Goal: Task Accomplishment & Management: Manage account settings

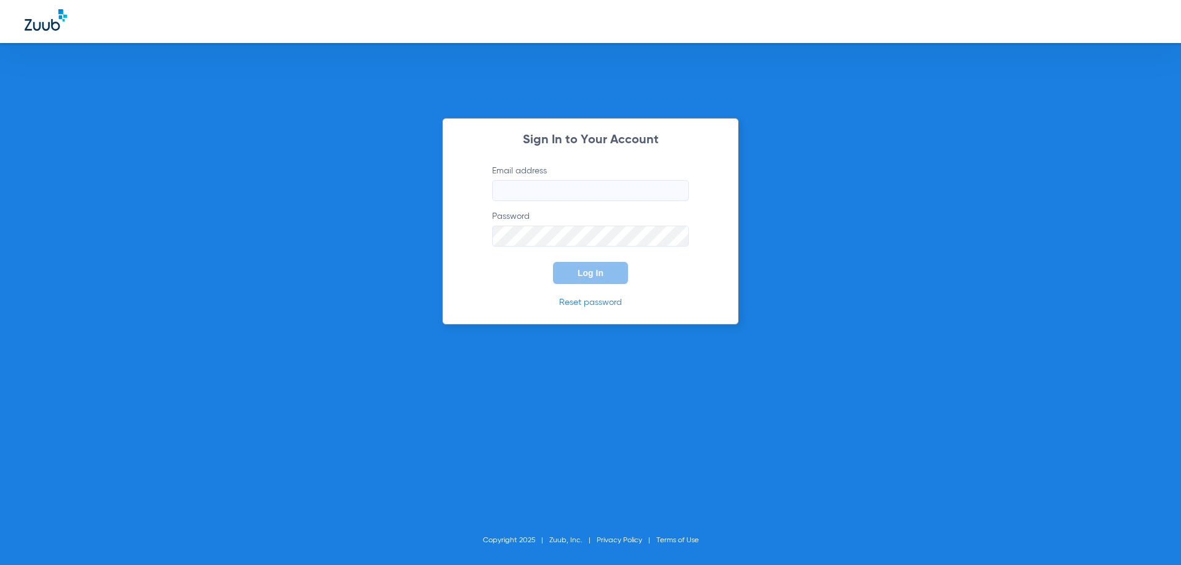
type input "info@cascadedentist.com"
click at [608, 279] on button "Log In" at bounding box center [590, 273] width 75 height 22
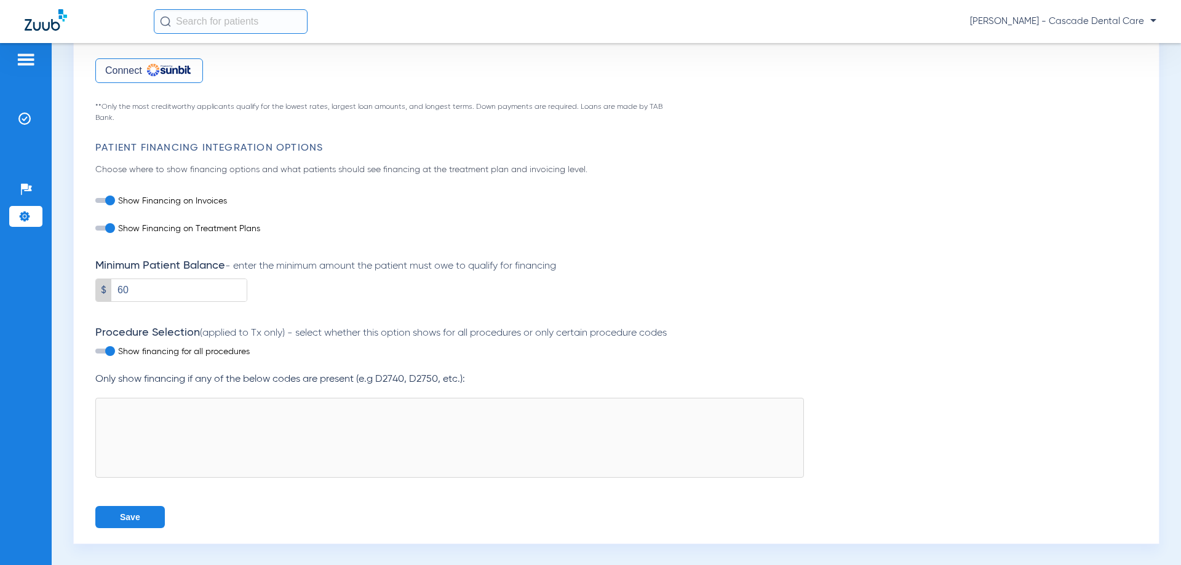
scroll to position [239, 0]
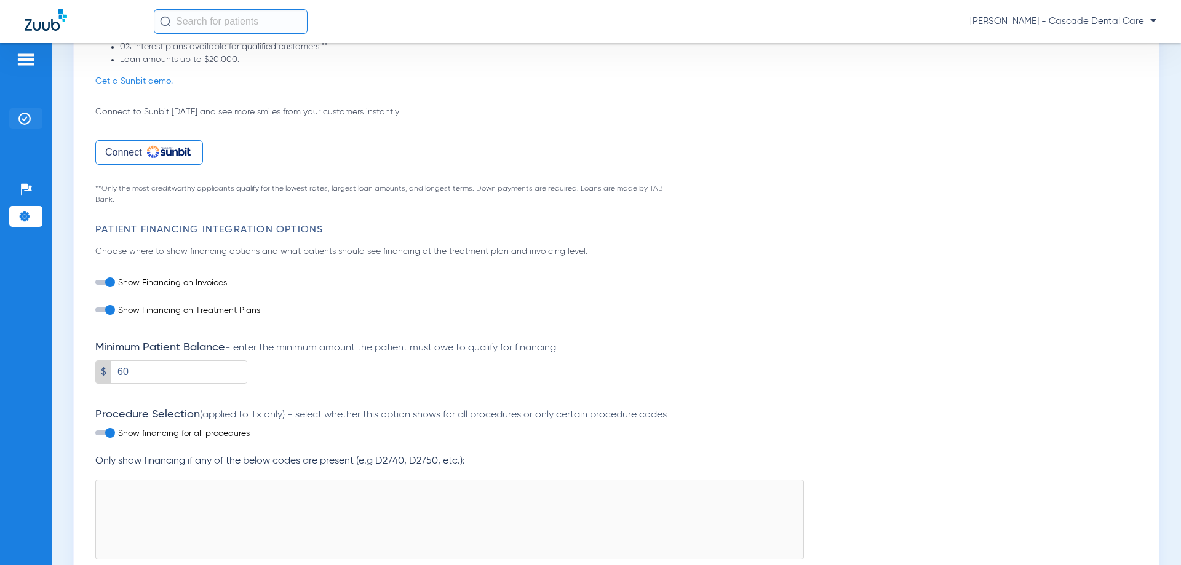
click at [30, 122] on img at bounding box center [24, 119] width 12 height 12
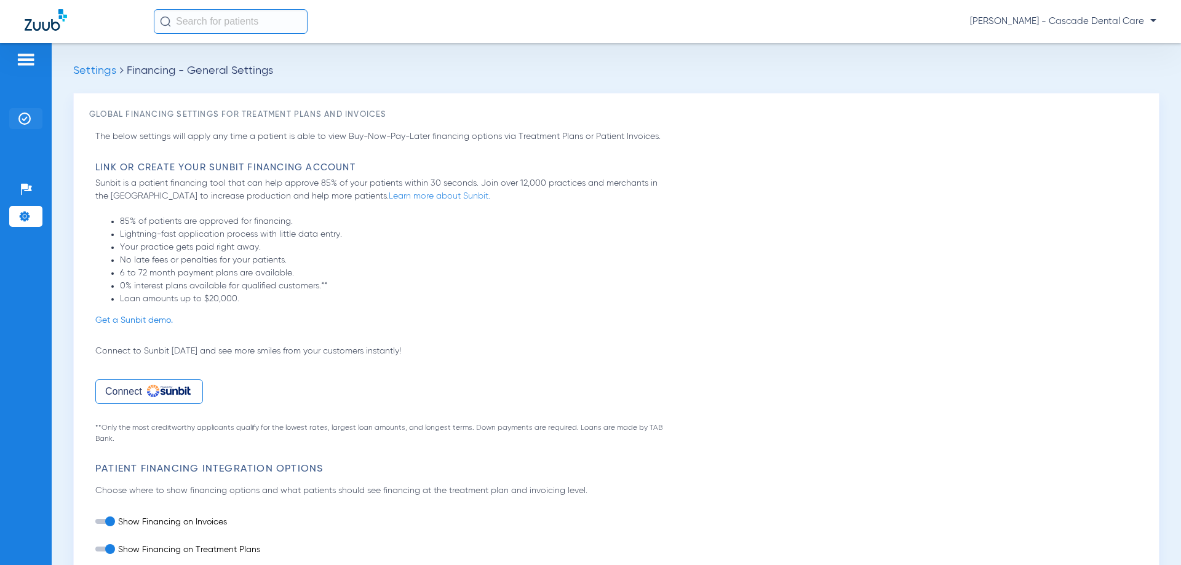
click at [20, 119] on img at bounding box center [24, 119] width 12 height 12
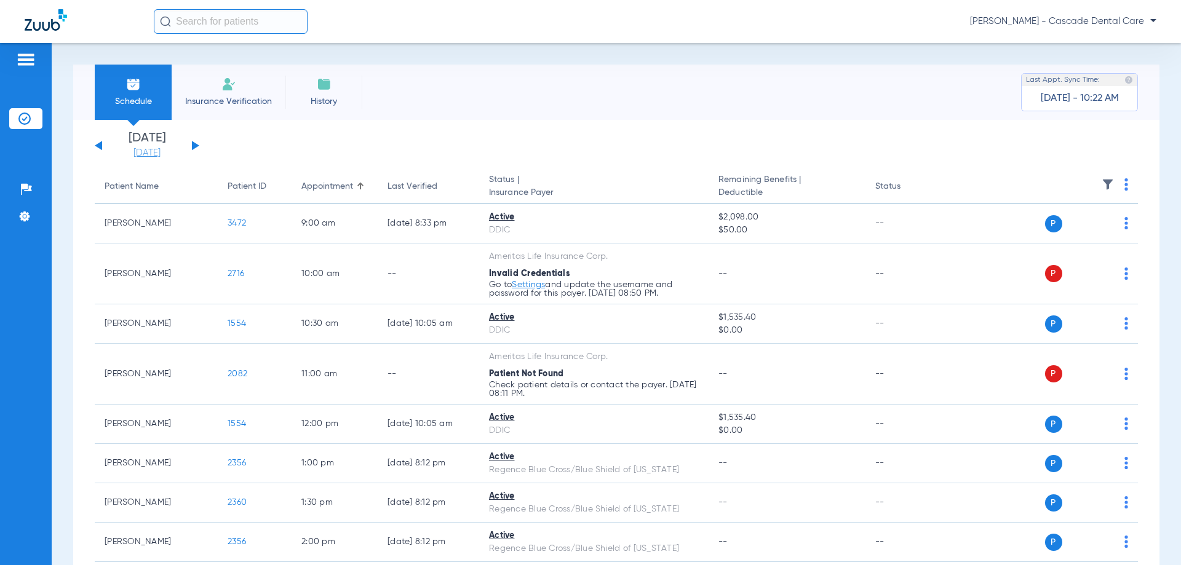
click at [160, 150] on link "[DATE]" at bounding box center [147, 153] width 74 height 12
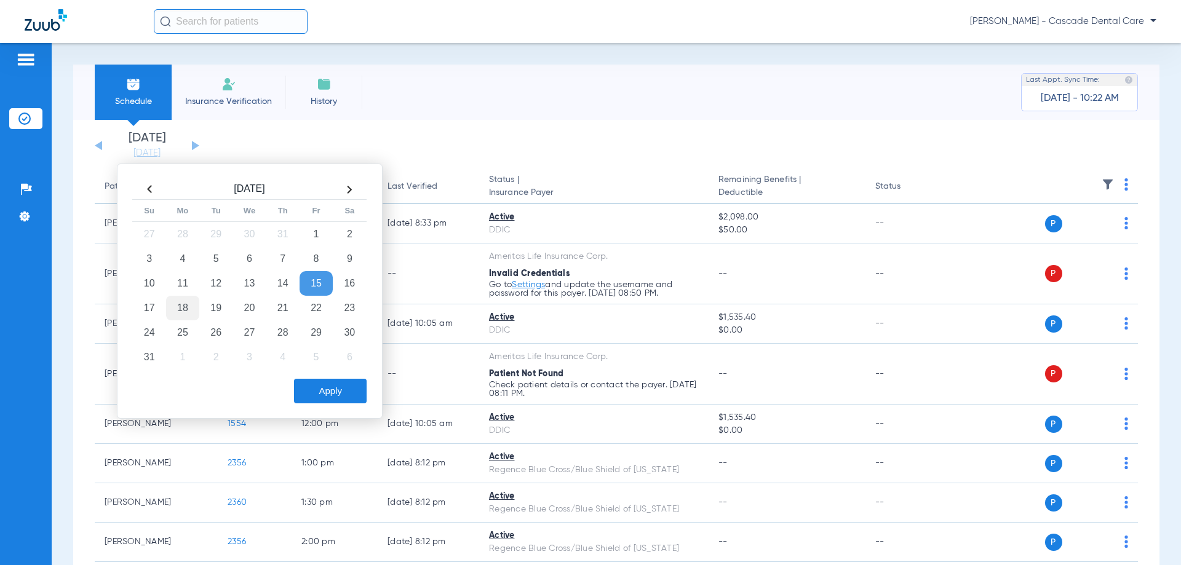
click at [178, 309] on td "18" at bounding box center [182, 308] width 33 height 25
click at [337, 400] on button "Apply" at bounding box center [330, 391] width 73 height 25
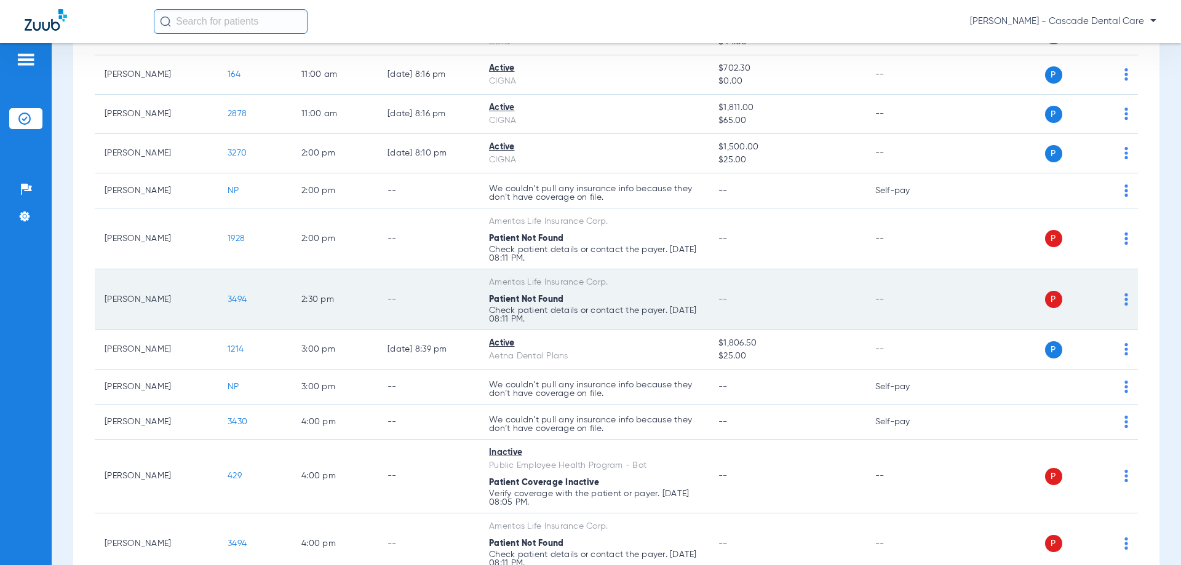
scroll to position [503, 0]
